Goal: Information Seeking & Learning: Learn about a topic

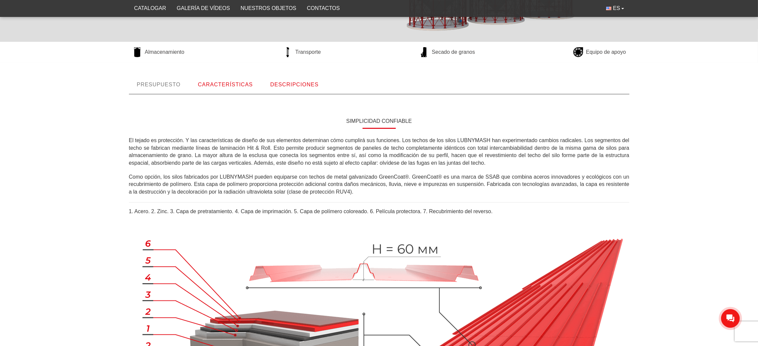
scroll to position [218, 0]
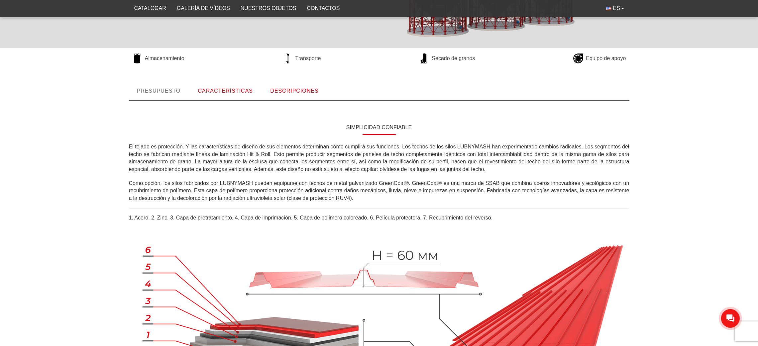
click at [221, 94] on link "CARACTERÍSTICAS" at bounding box center [225, 91] width 71 height 18
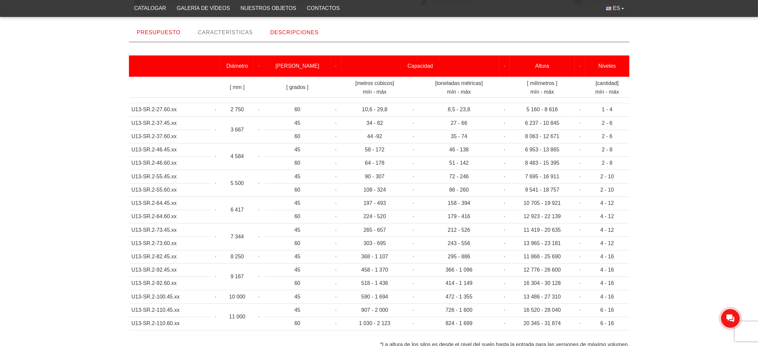
click at [287, 30] on font "DESCRIPCIONES" at bounding box center [294, 33] width 48 height 6
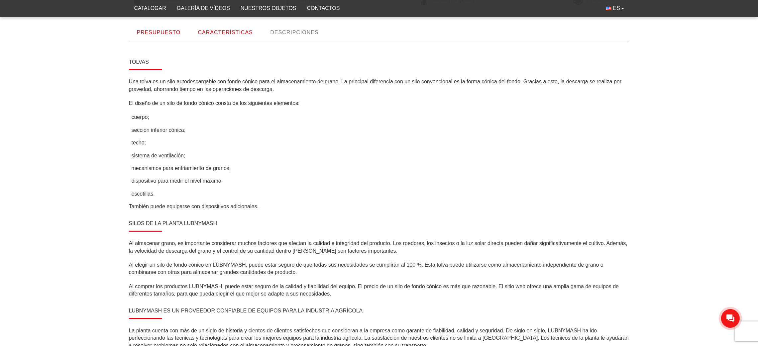
click at [149, 31] on font "PRESUPUESTO" at bounding box center [159, 33] width 44 height 6
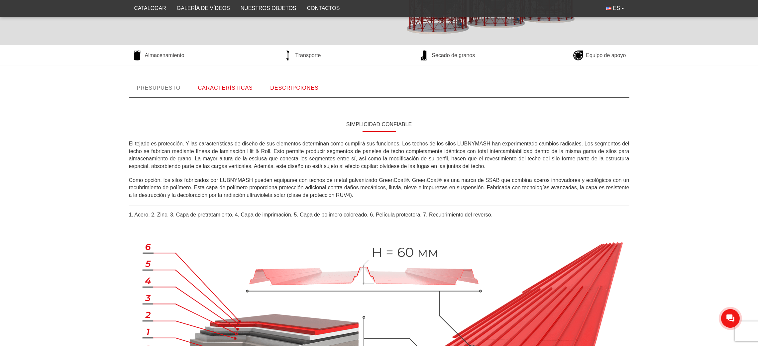
scroll to position [218, 0]
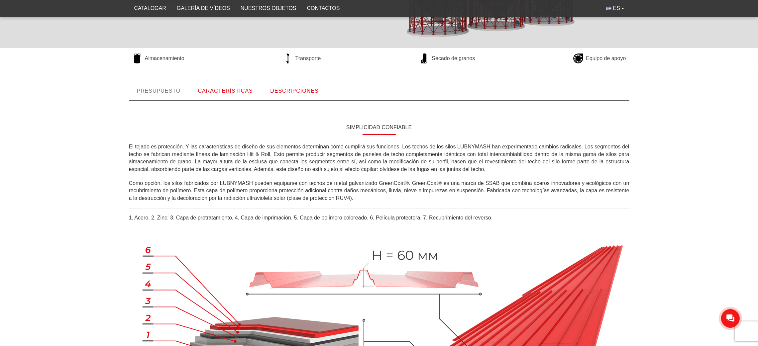
click at [237, 93] on font "CARACTERÍSTICAS" at bounding box center [225, 91] width 55 height 6
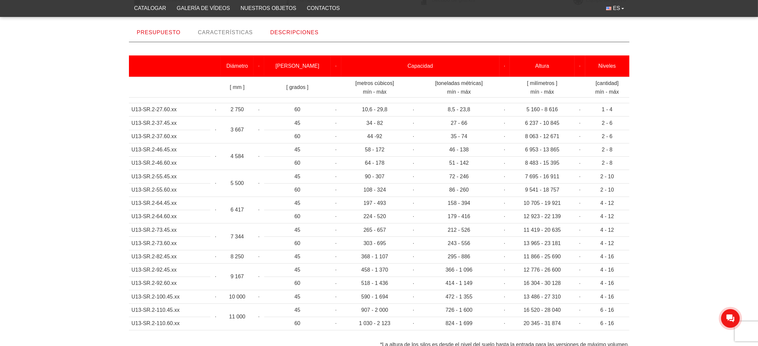
click at [295, 32] on font "DESCRIPCIONES" at bounding box center [294, 33] width 48 height 6
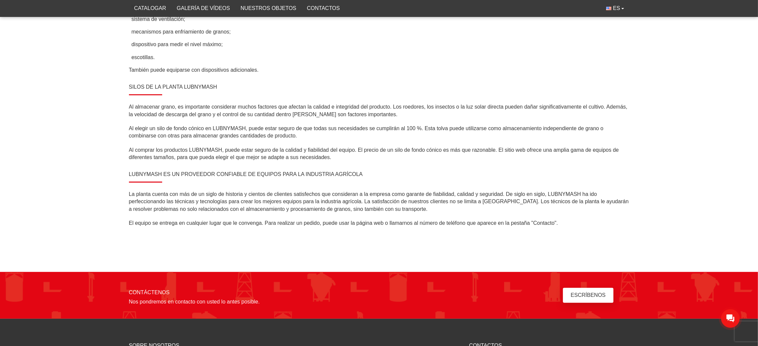
scroll to position [336, 0]
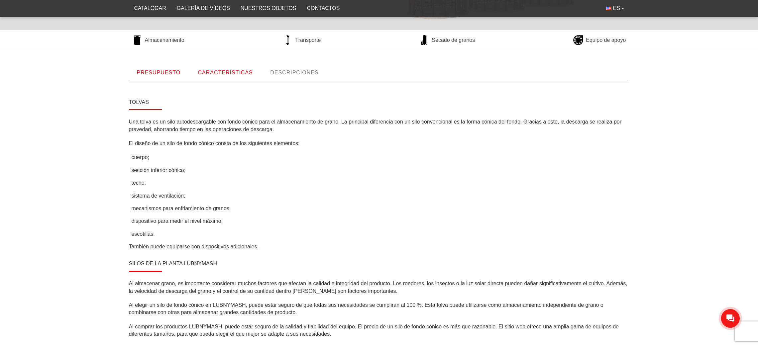
click at [219, 74] on font "CARACTERÍSTICAS" at bounding box center [225, 73] width 55 height 6
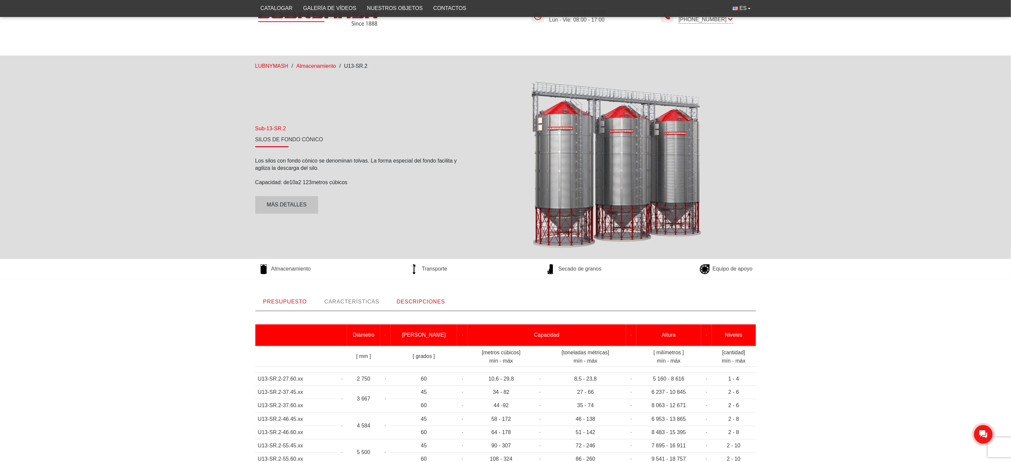
scroll to position [0, 0]
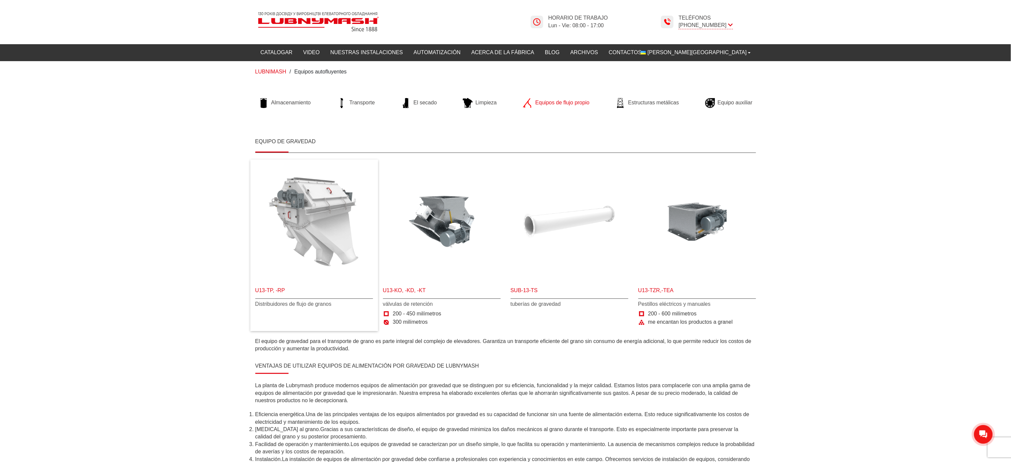
click at [287, 259] on img at bounding box center [314, 222] width 118 height 118
